Goal: Task Accomplishment & Management: Use online tool/utility

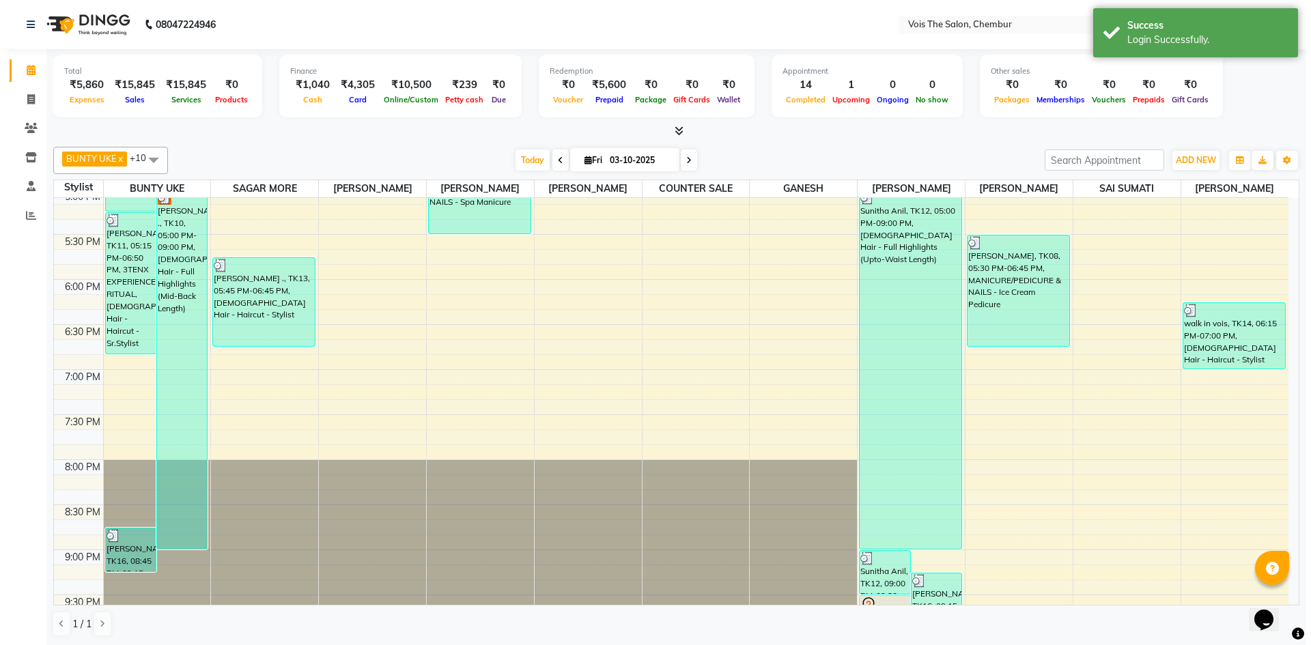
scroll to position [683, 0]
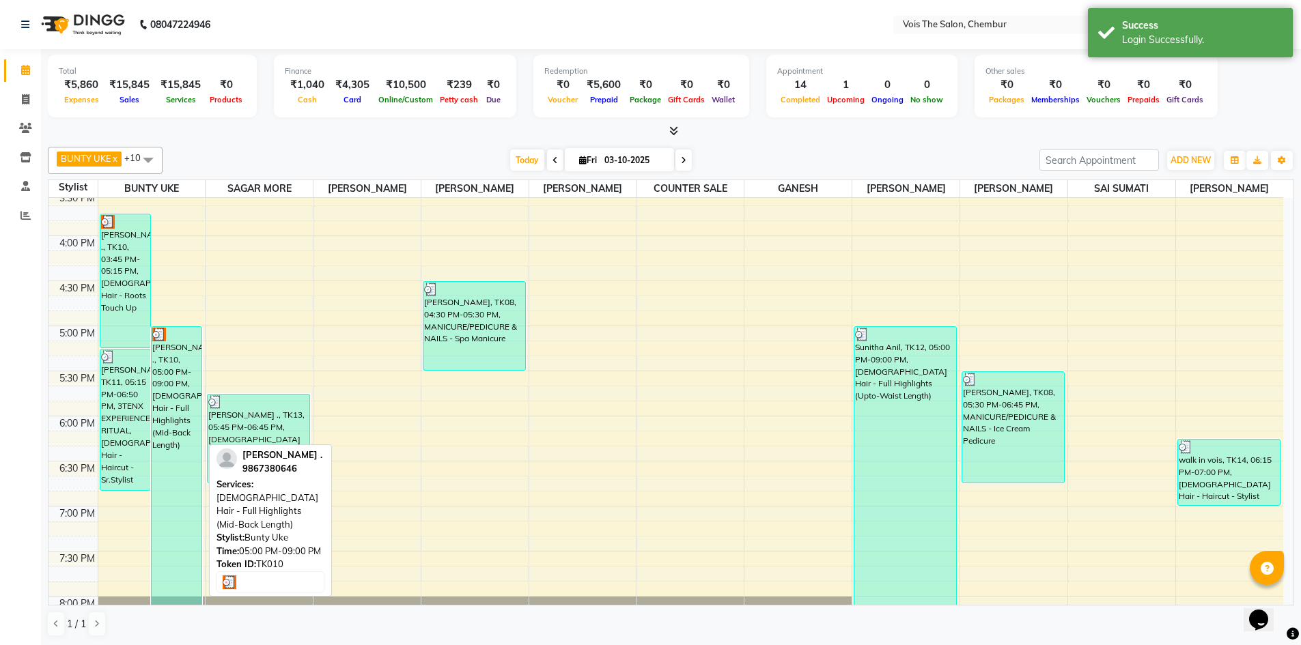
click at [165, 364] on div "[PERSON_NAME] ., TK10, 05:00 PM-09:00 PM, [DEMOGRAPHIC_DATA] Hair - Full Highli…" at bounding box center [177, 506] width 50 height 359
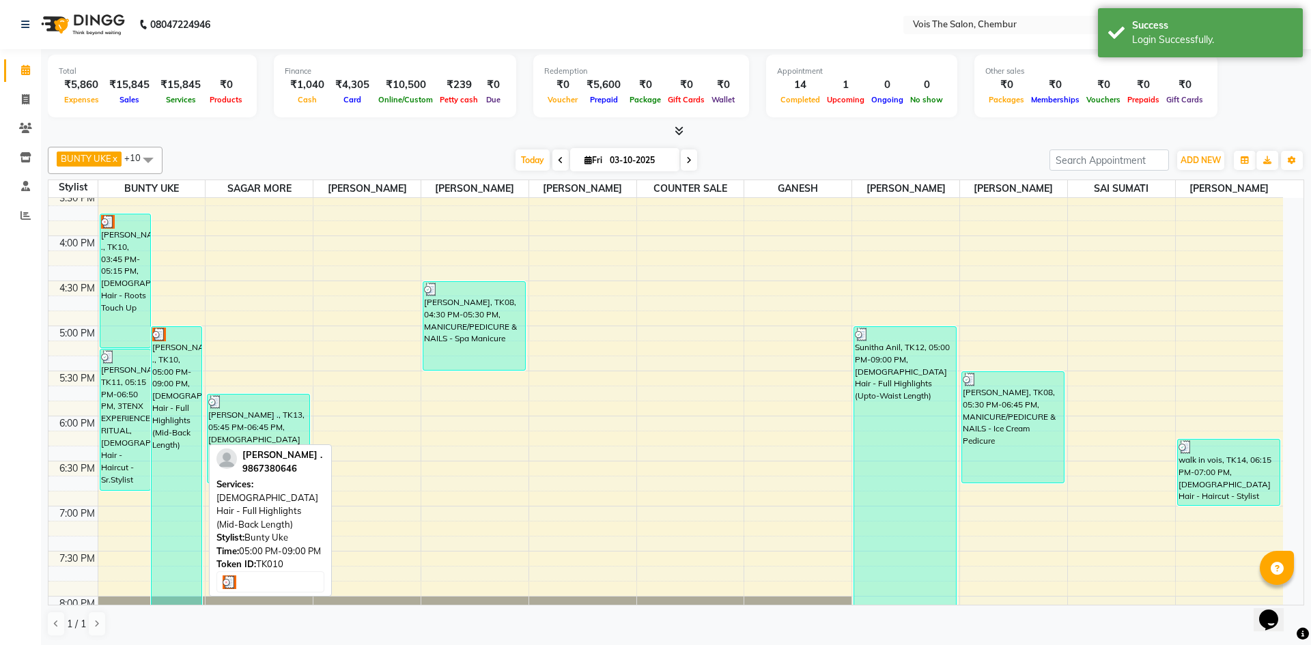
select select "3"
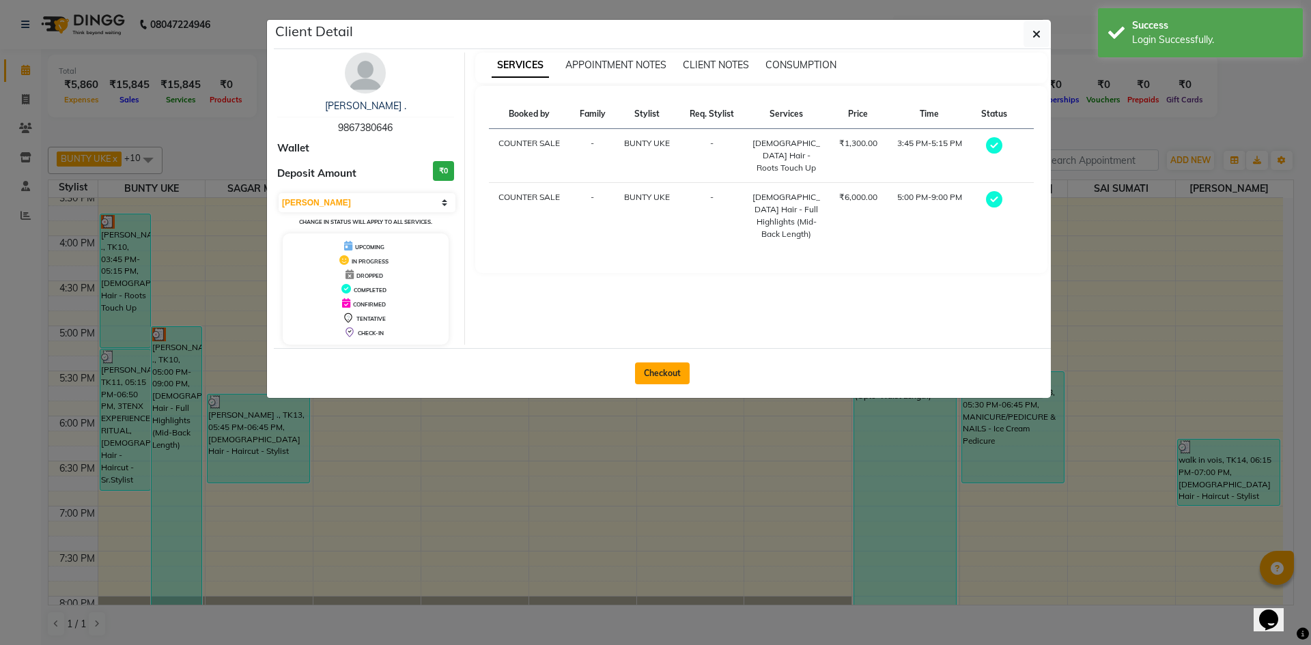
click at [679, 368] on button "Checkout" at bounding box center [662, 374] width 55 height 22
select select "service"
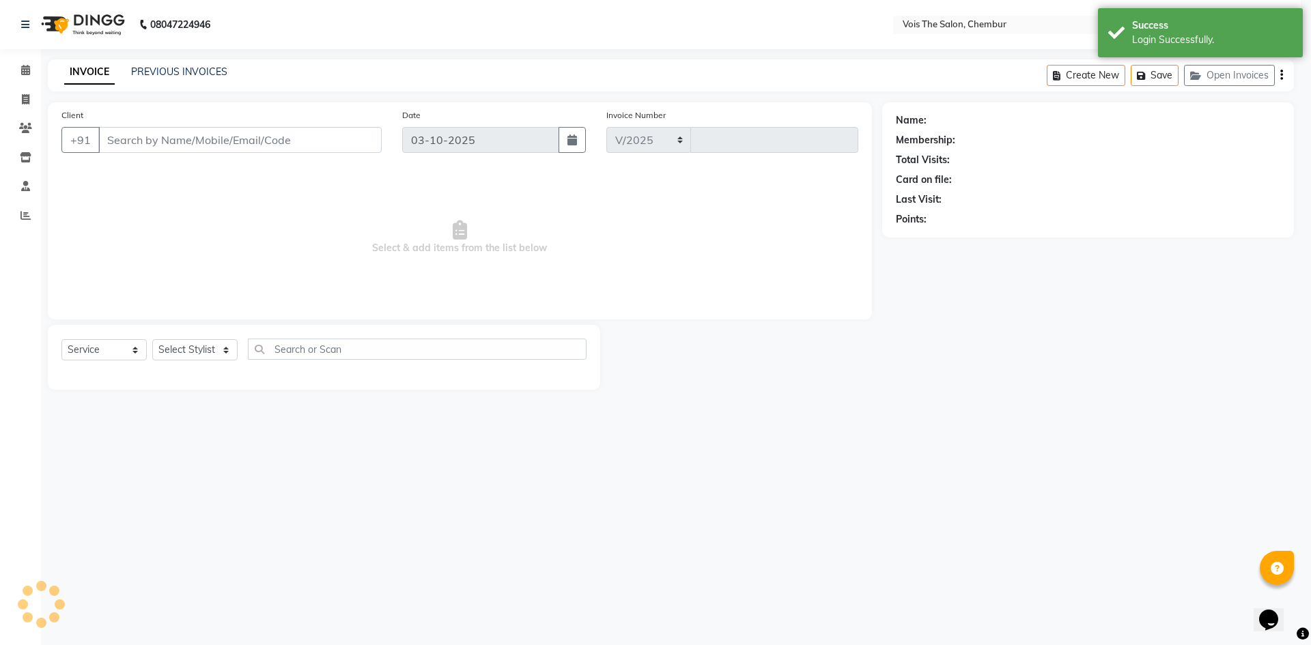
select select "8261"
type input "1035"
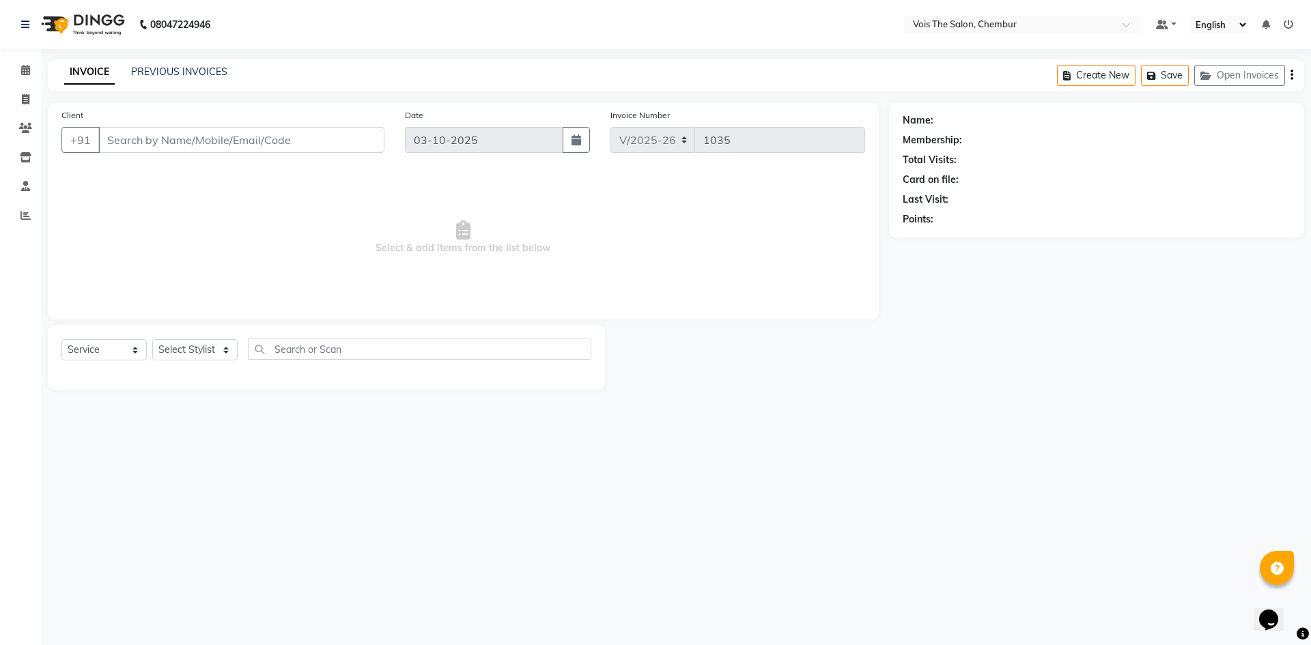
type input "9867380646"
select select "79151"
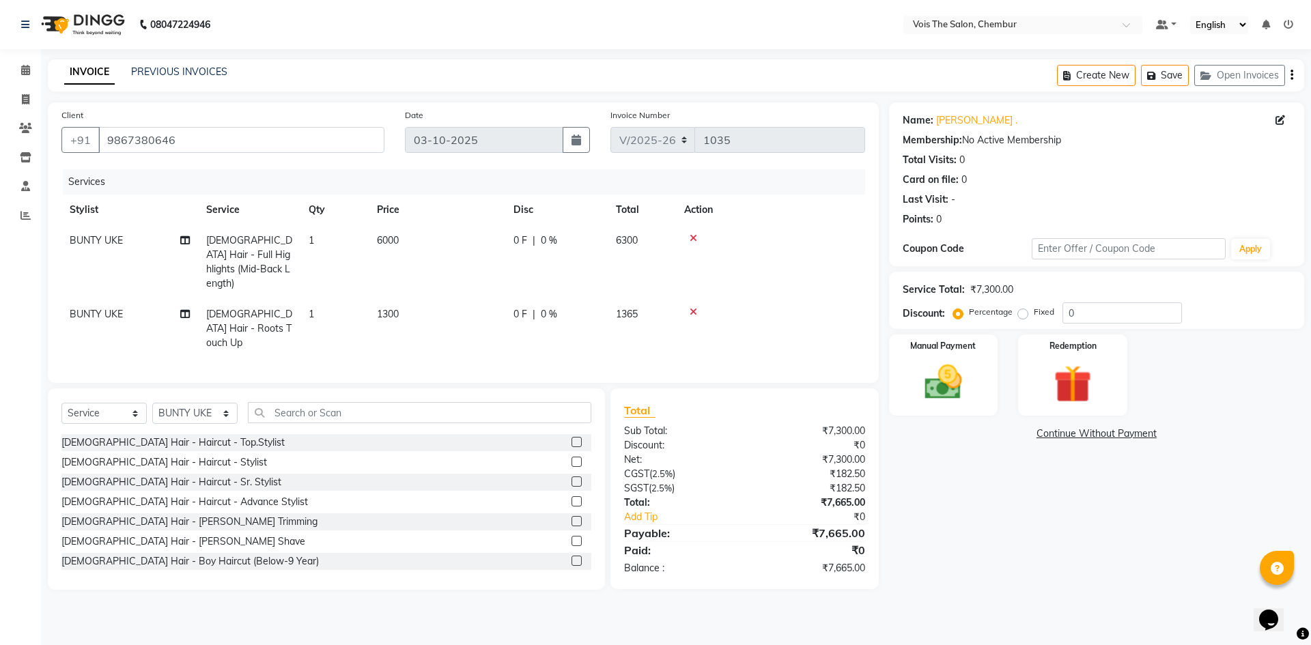
click at [692, 234] on icon at bounding box center [694, 239] width 8 height 10
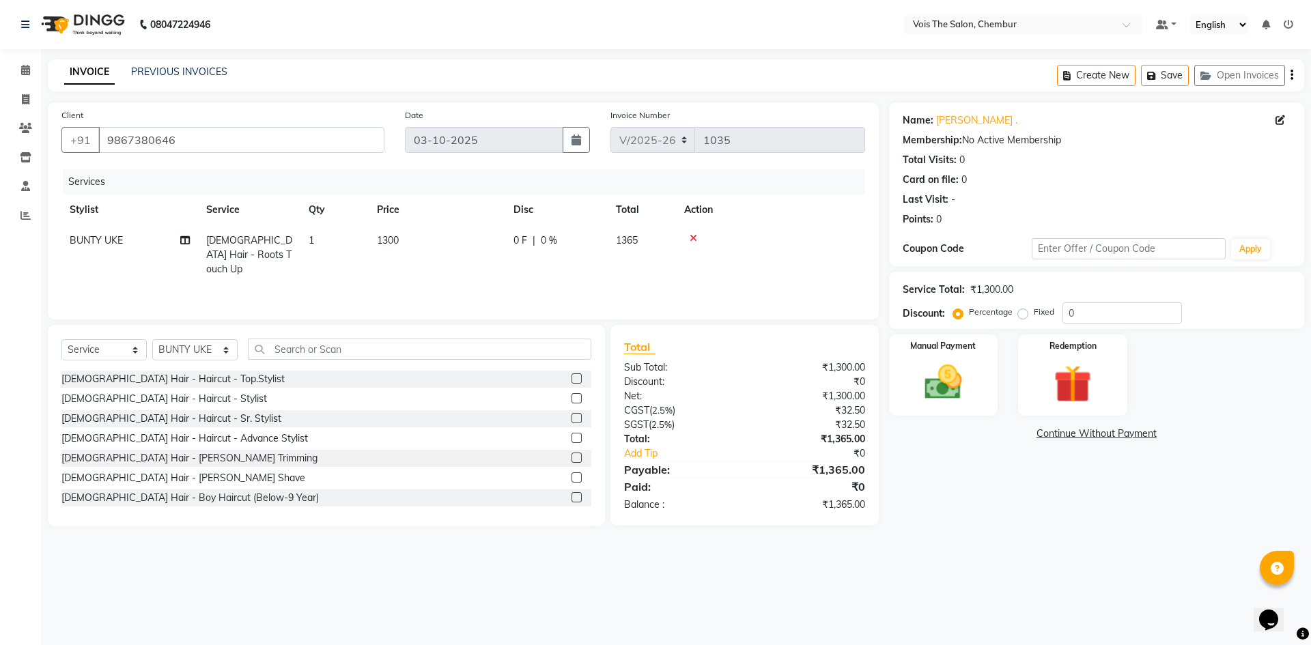
click at [694, 236] on icon at bounding box center [694, 239] width 8 height 10
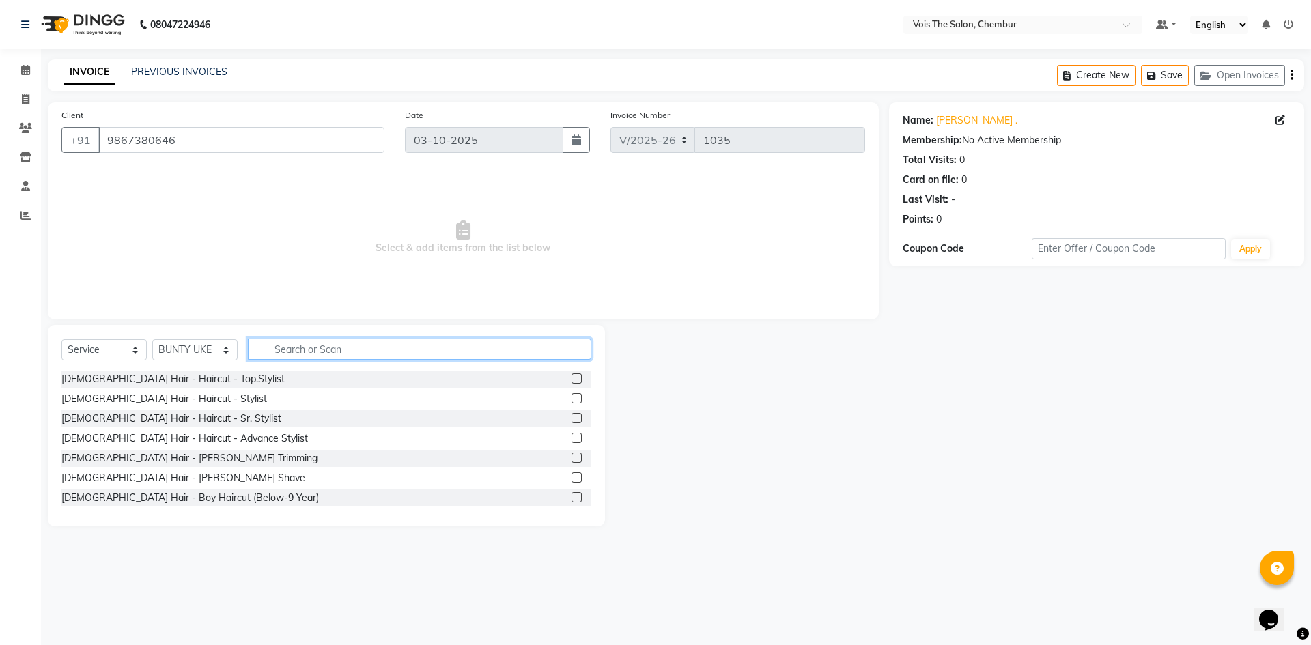
click at [285, 352] on input "text" at bounding box center [420, 349] width 344 height 21
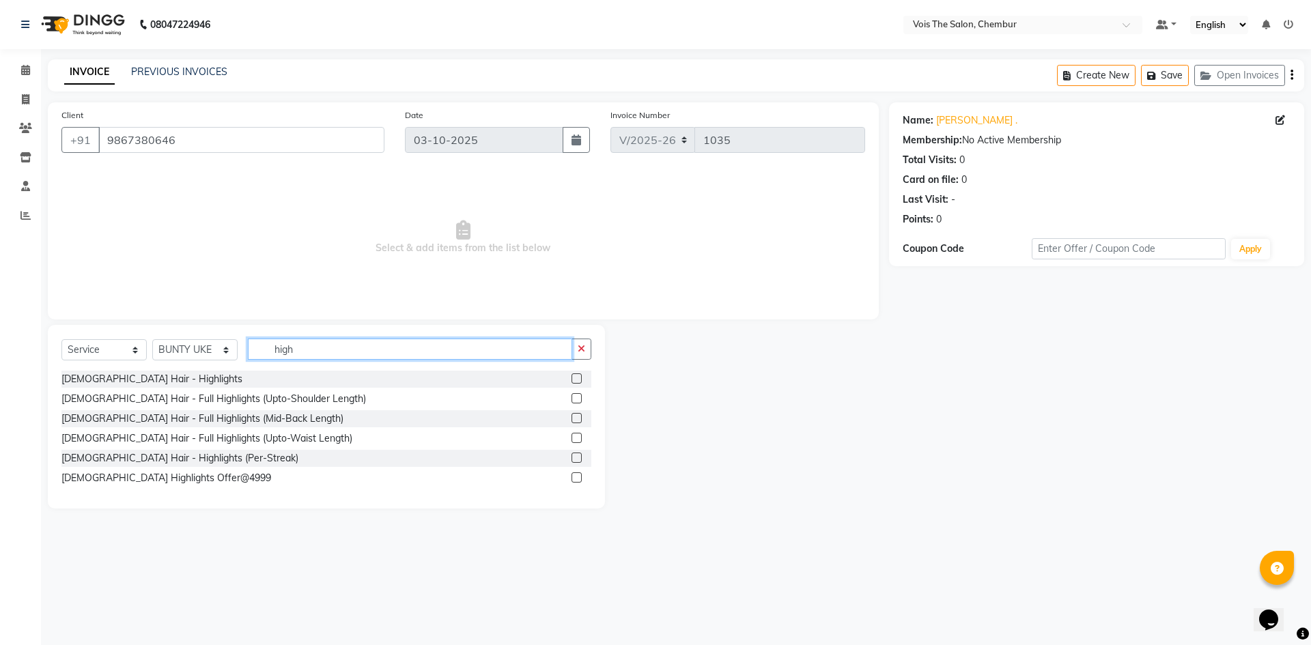
type input "high"
click at [576, 475] on label at bounding box center [577, 478] width 10 height 10
click at [576, 475] on input "checkbox" at bounding box center [576, 478] width 9 height 9
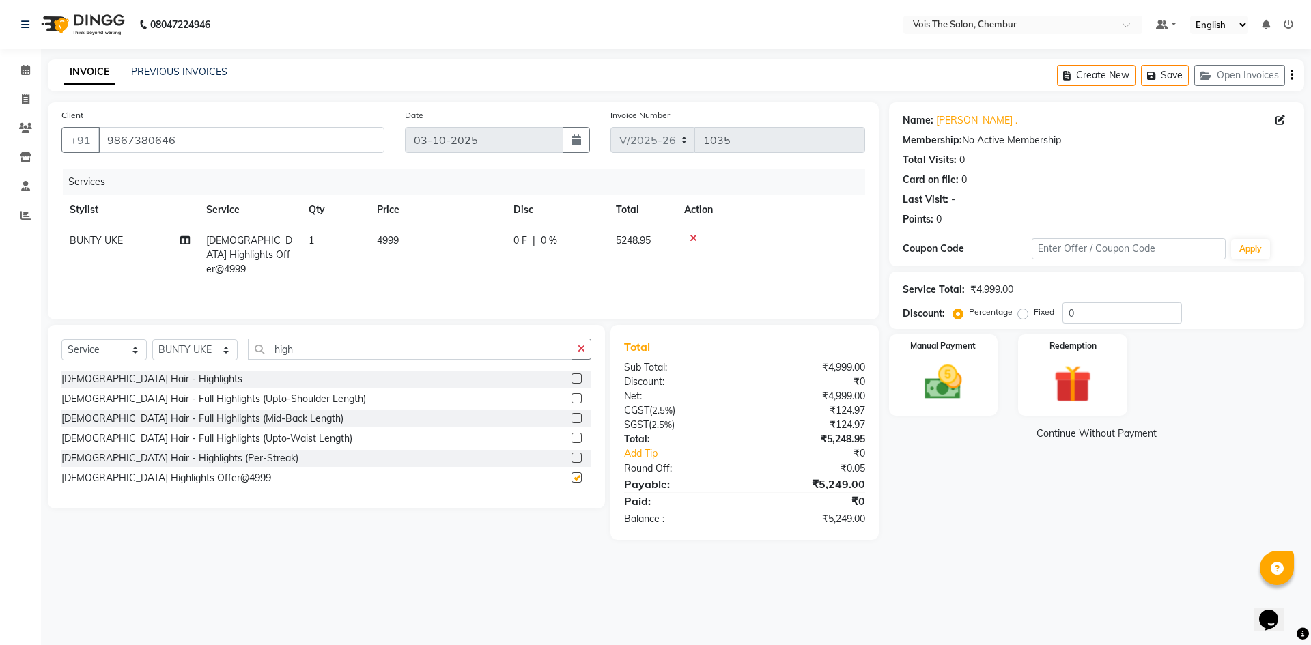
checkbox input "false"
click at [193, 353] on div "Select Service Product Membership Package Voucher Prepaid Gift Card Select Styl…" at bounding box center [326, 355] width 530 height 32
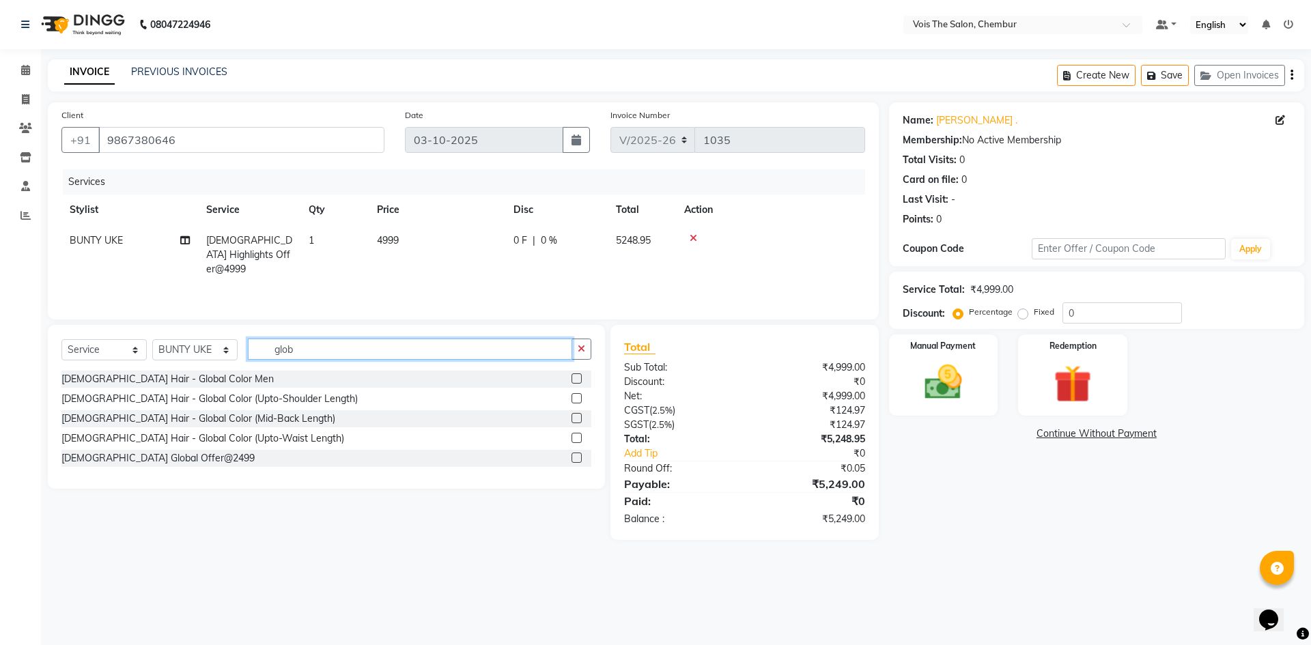
type input "glob"
click at [576, 458] on label at bounding box center [577, 458] width 10 height 10
click at [576, 458] on input "checkbox" at bounding box center [576, 458] width 9 height 9
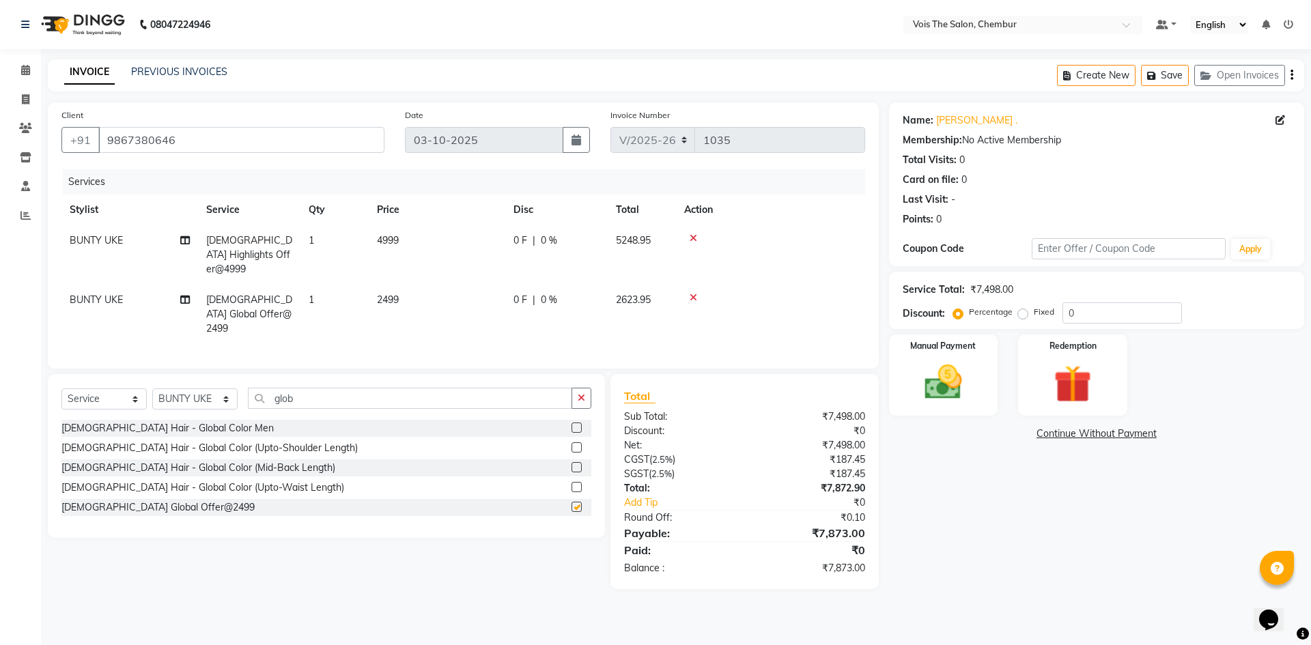
checkbox input "false"
click at [690, 237] on icon at bounding box center [694, 239] width 8 height 10
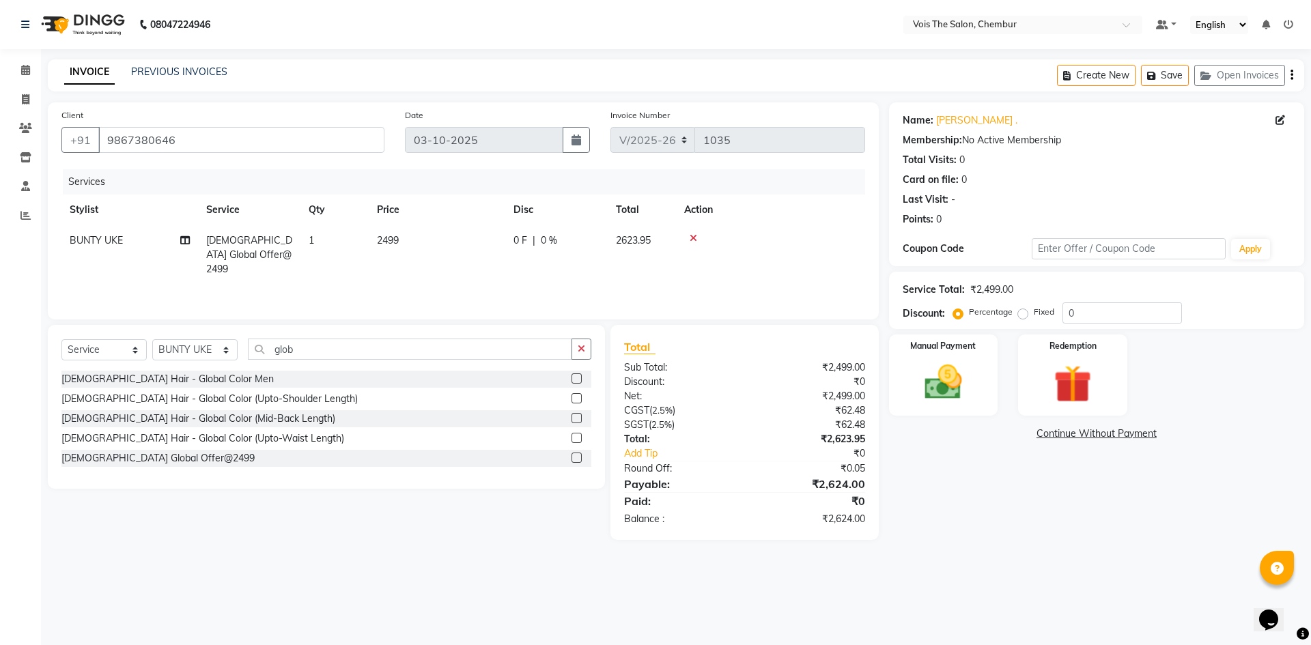
click at [690, 238] on icon at bounding box center [694, 239] width 8 height 10
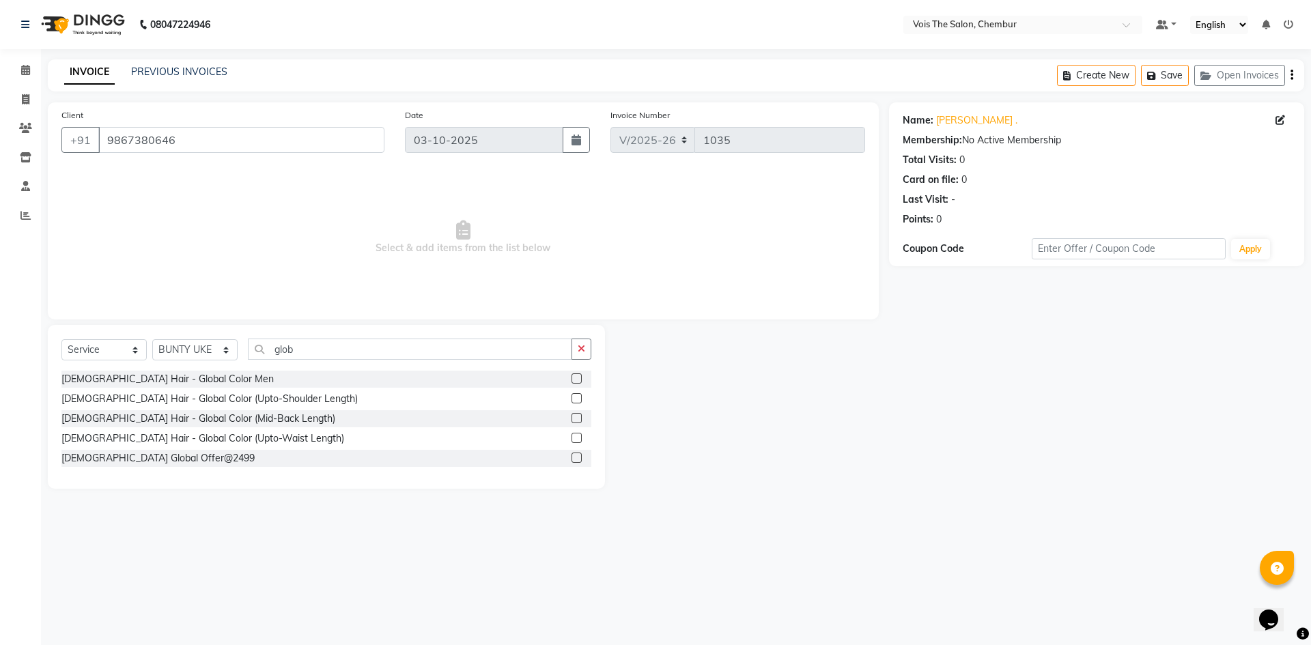
click at [1289, 18] on link at bounding box center [1289, 24] width 10 height 12
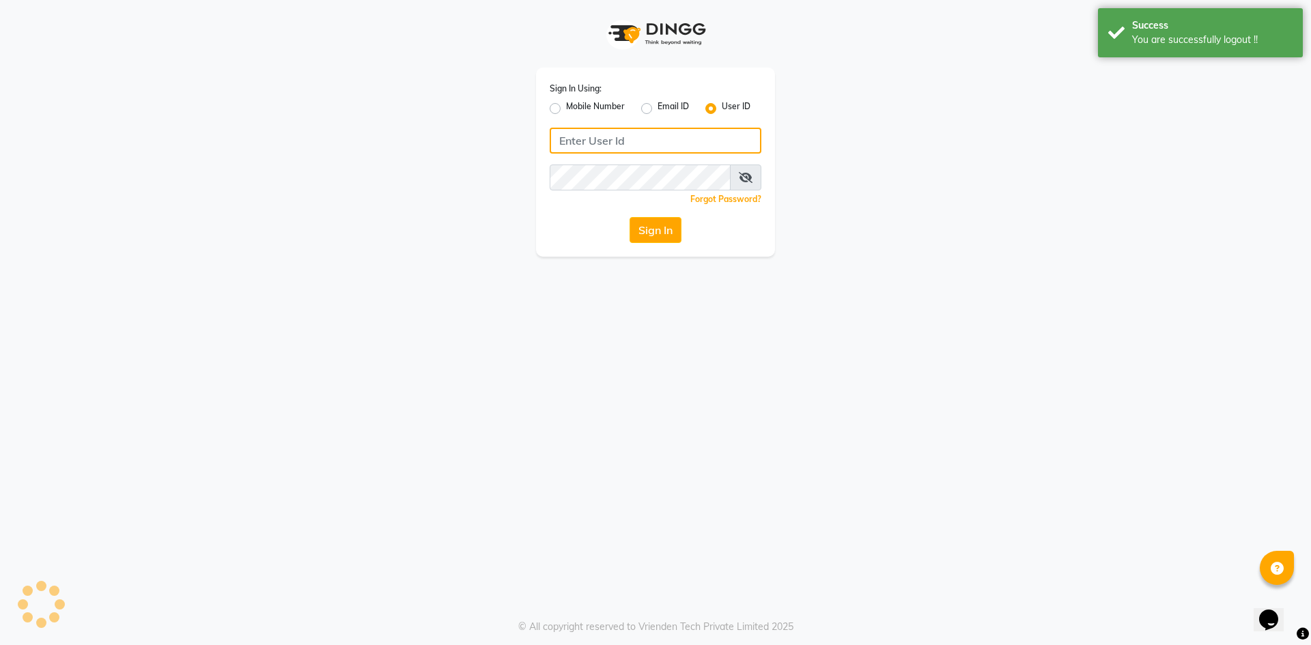
type input "9326040577"
click at [722, 105] on label "User ID" at bounding box center [736, 108] width 29 height 16
click at [722, 105] on input "User ID" at bounding box center [726, 104] width 9 height 9
click at [667, 139] on input "Username" at bounding box center [656, 141] width 212 height 26
click at [442, 171] on div "Sign In Using: Mobile Number Email ID User ID Remember me Forgot Password? Sign…" at bounding box center [655, 128] width 779 height 257
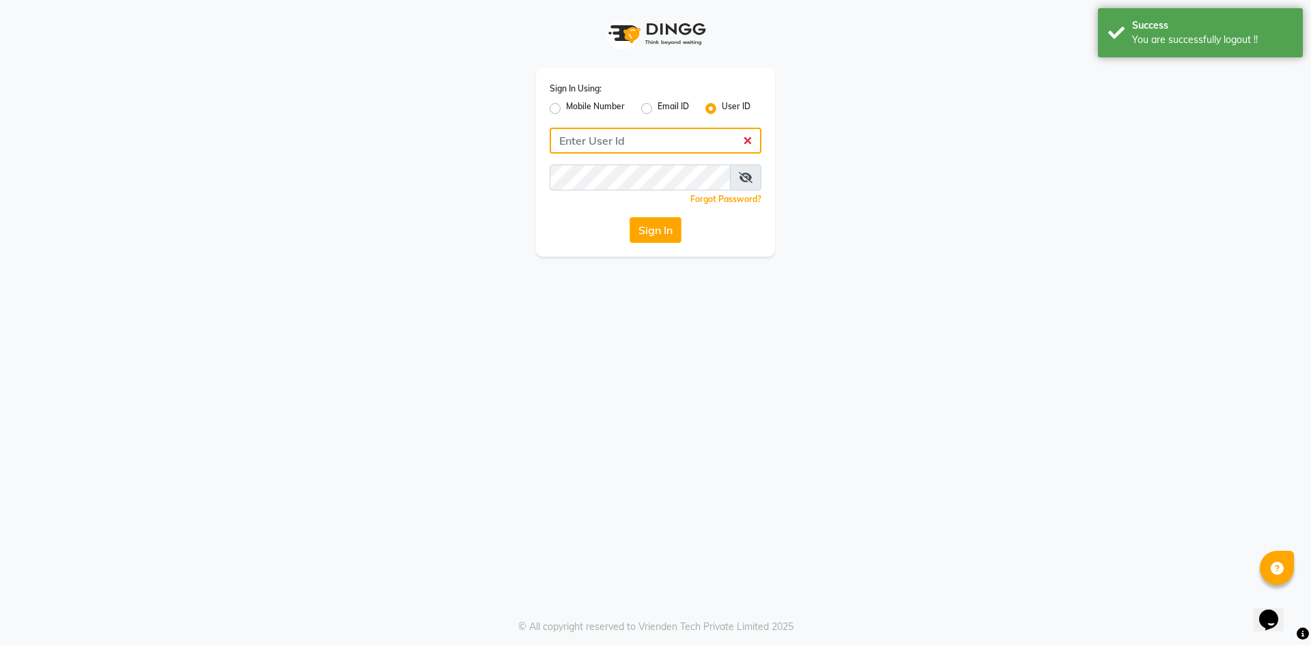
click at [590, 135] on input "Username" at bounding box center [656, 141] width 212 height 26
type input "vois"
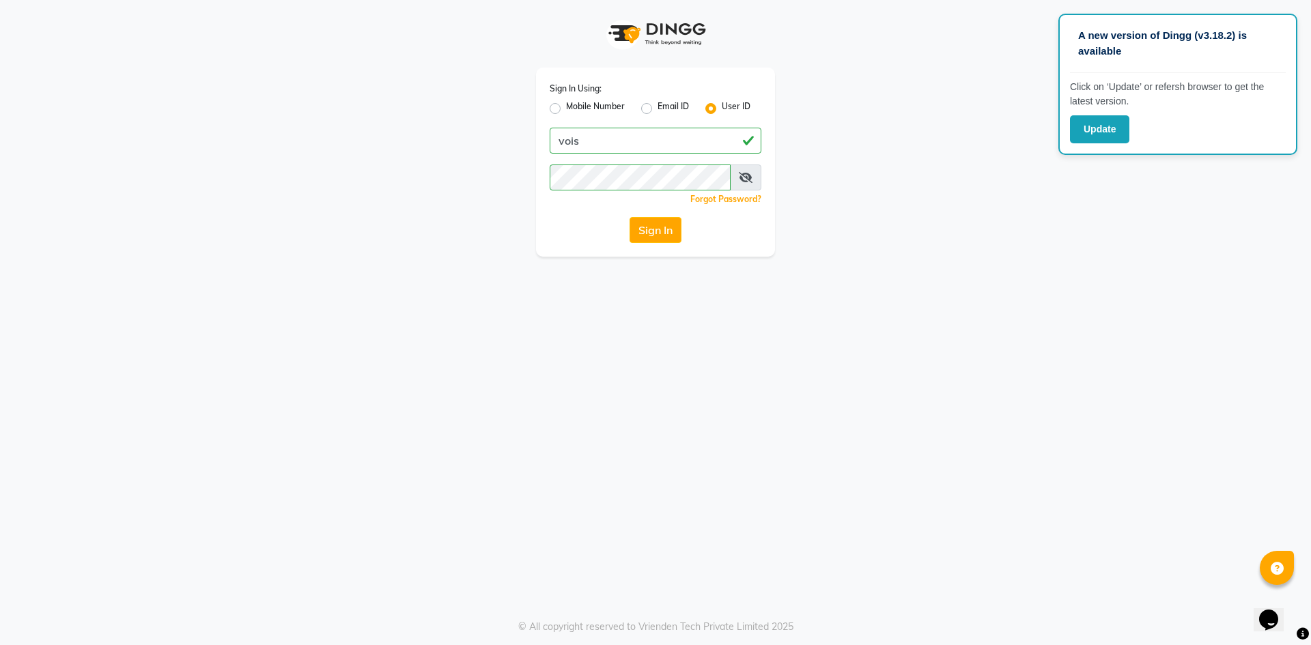
click at [573, 238] on div "Sign In" at bounding box center [656, 230] width 212 height 26
click at [660, 231] on button "Sign In" at bounding box center [656, 230] width 52 height 26
